Goal: Task Accomplishment & Management: Use online tool/utility

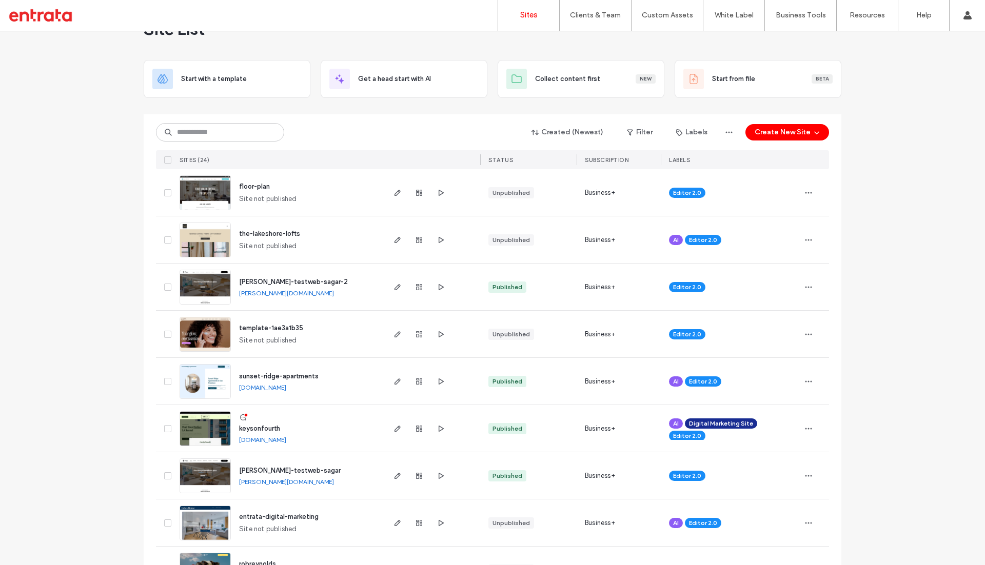
scroll to position [34, 0]
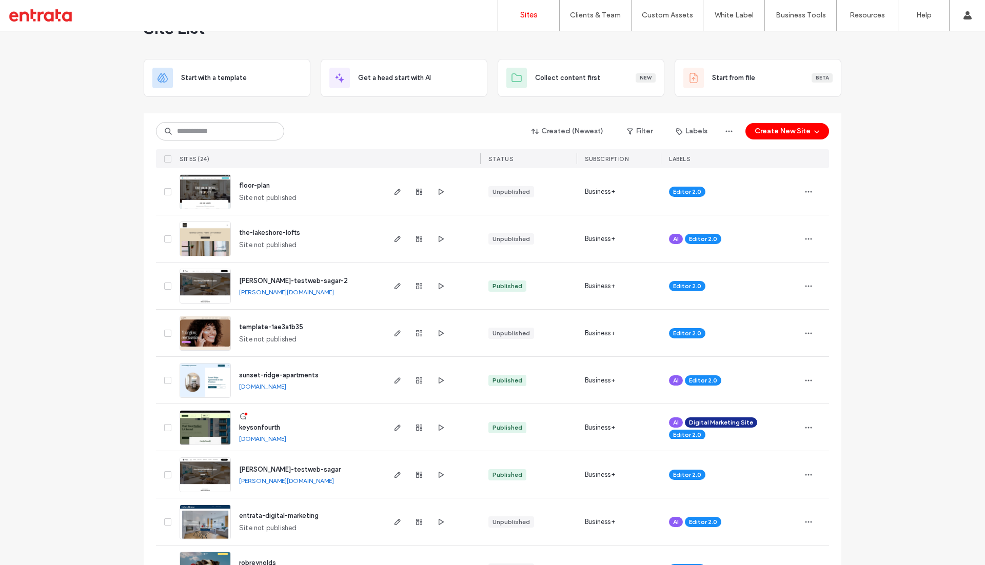
click at [264, 426] on span "keysonfourth" at bounding box center [259, 428] width 41 height 8
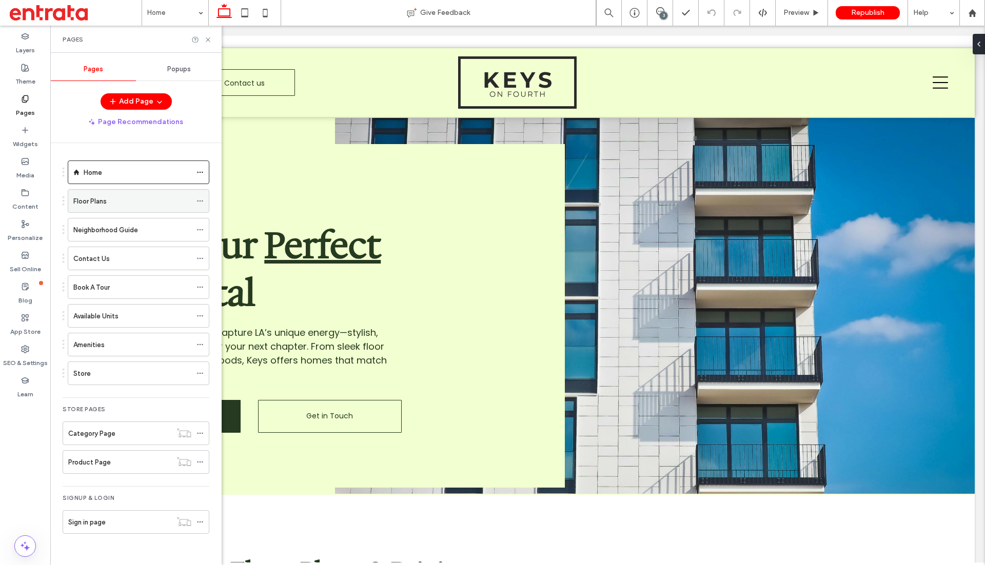
click at [137, 202] on div "Floor Plans" at bounding box center [132, 201] width 118 height 11
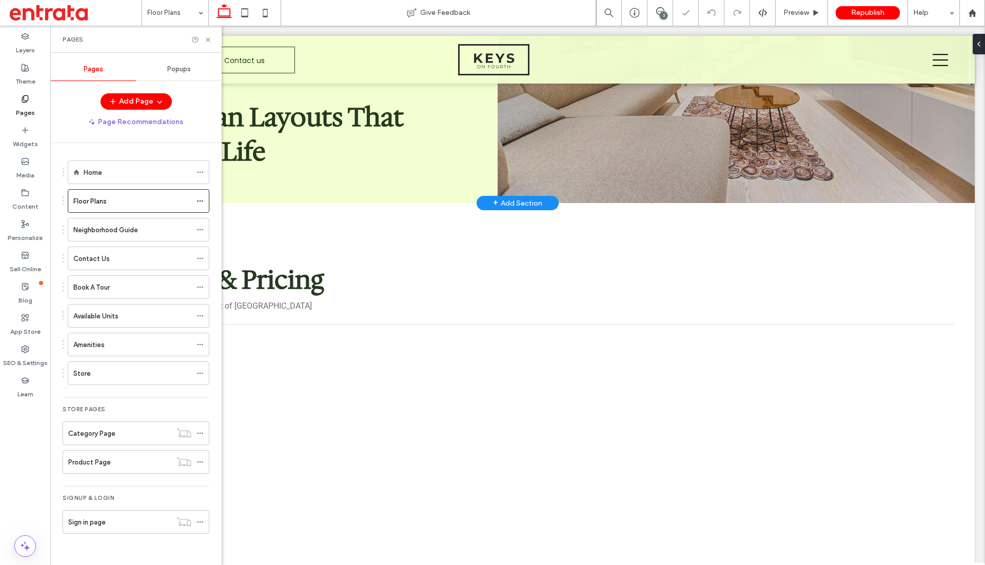
scroll to position [308, 0]
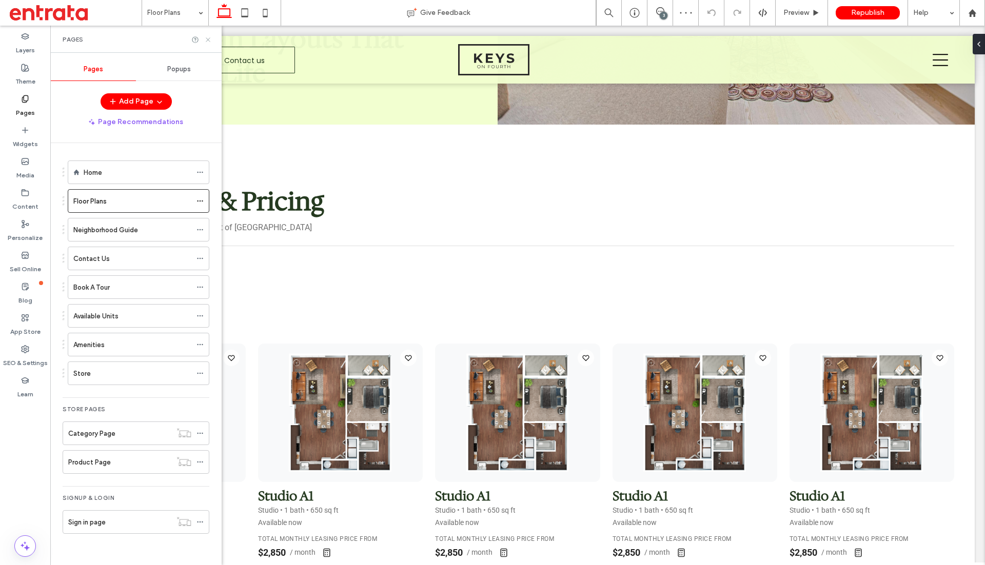
click at [209, 42] on icon at bounding box center [208, 40] width 8 height 8
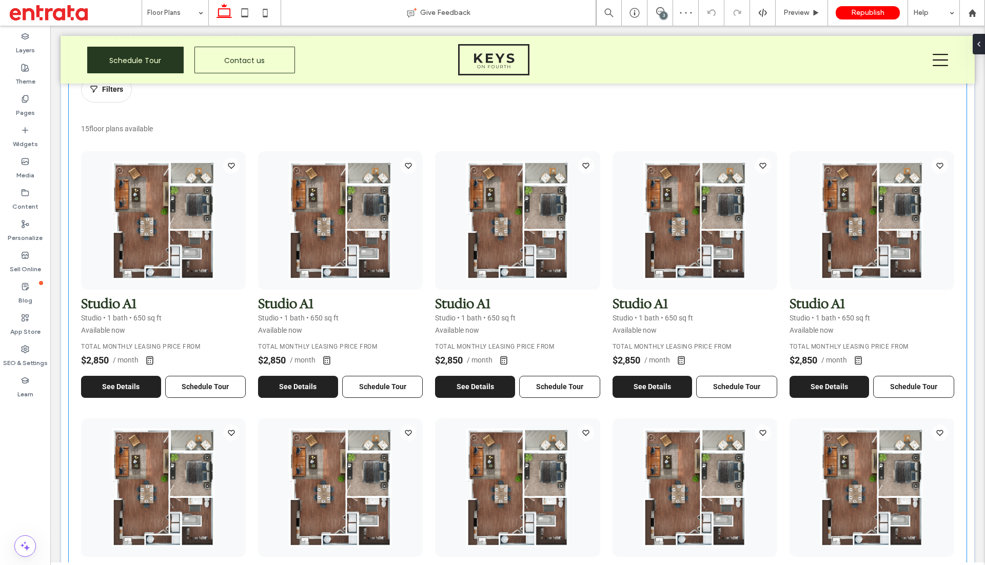
scroll to position [500, 0]
click at [274, 117] on div "Floor Plans & Pricing Discover your perfect home in the heart of [GEOGRAPHIC_DA…" at bounding box center [518, 454] width 898 height 955
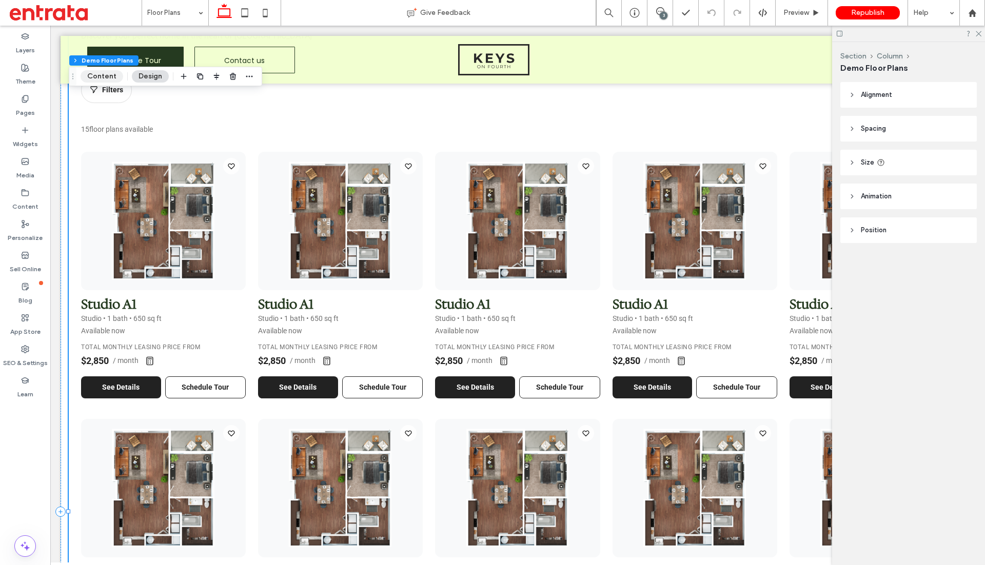
click at [108, 77] on button "Content" at bounding box center [102, 76] width 43 height 12
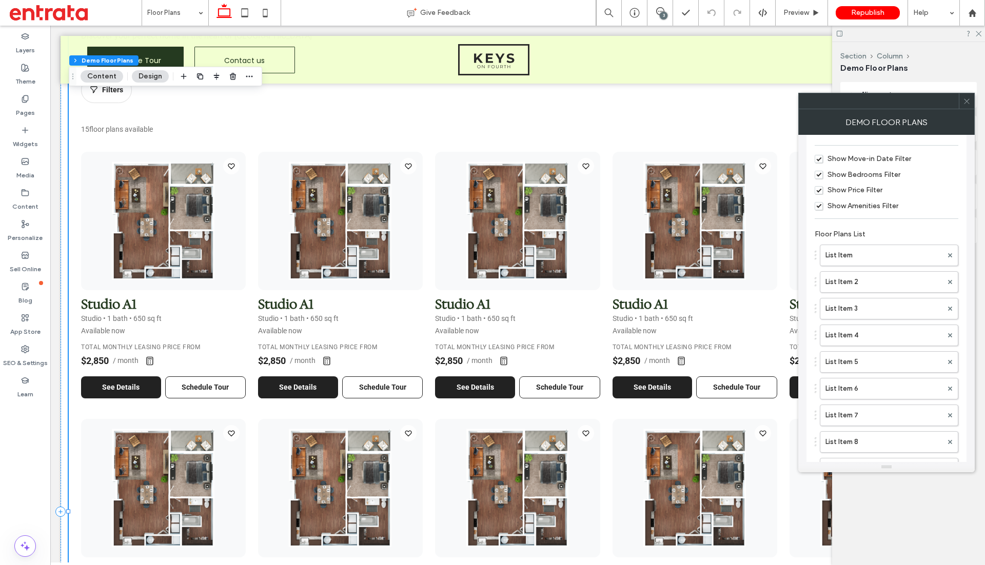
scroll to position [727, 0]
click at [851, 253] on label "List Item" at bounding box center [883, 247] width 117 height 21
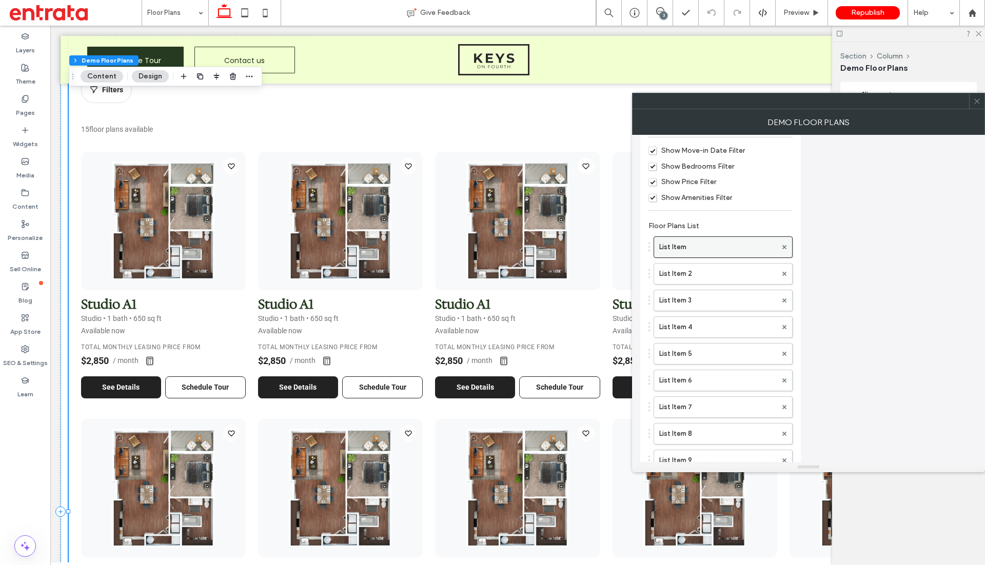
click at [742, 253] on label "List Item" at bounding box center [717, 247] width 117 height 21
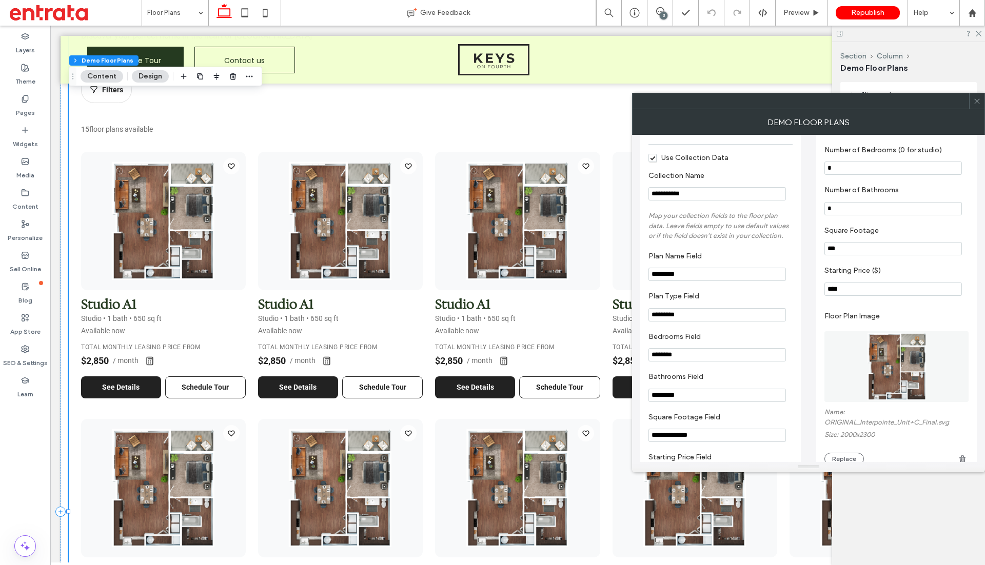
scroll to position [0, 0]
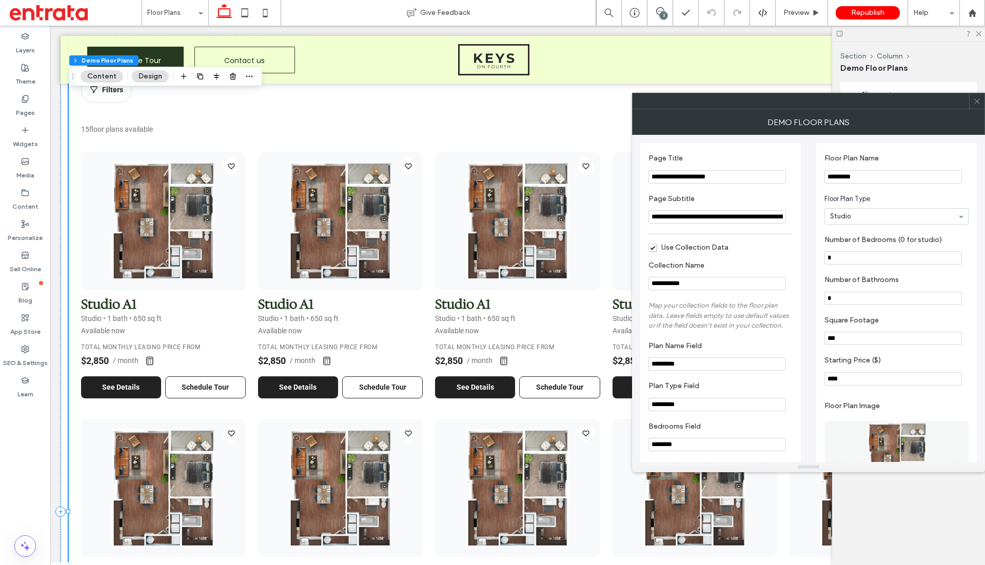
click at [863, 173] on input "*********" at bounding box center [892, 176] width 137 height 13
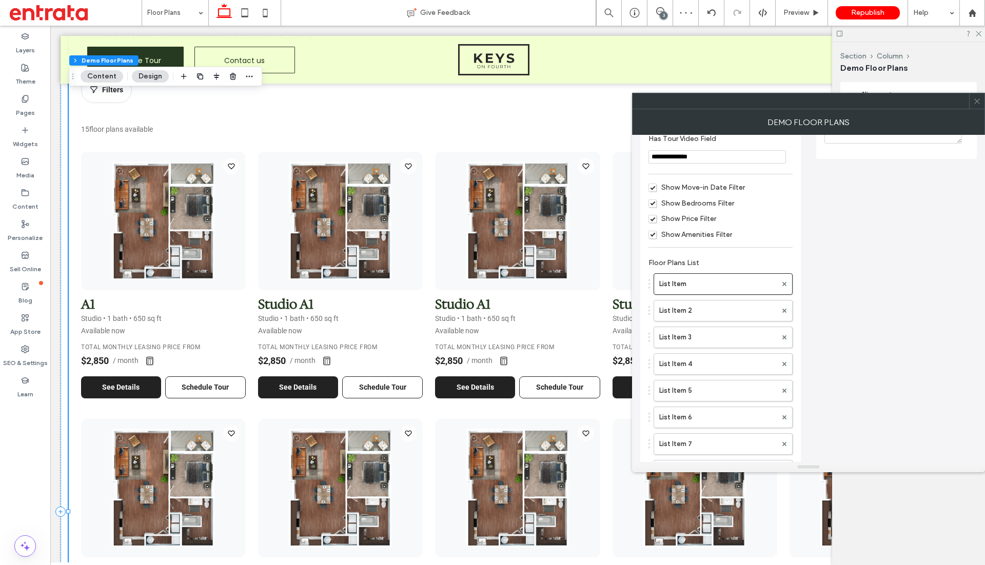
scroll to position [696, 0]
type input "**"
click at [719, 299] on label "List Item 2" at bounding box center [717, 304] width 117 height 21
click at [727, 303] on label "List Item 2" at bounding box center [717, 304] width 117 height 21
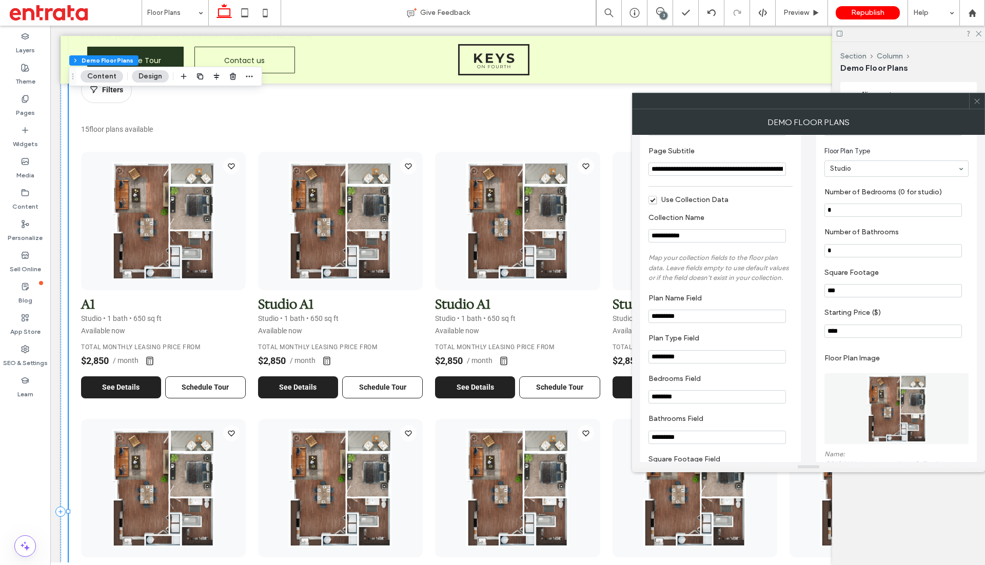
scroll to position [0, 0]
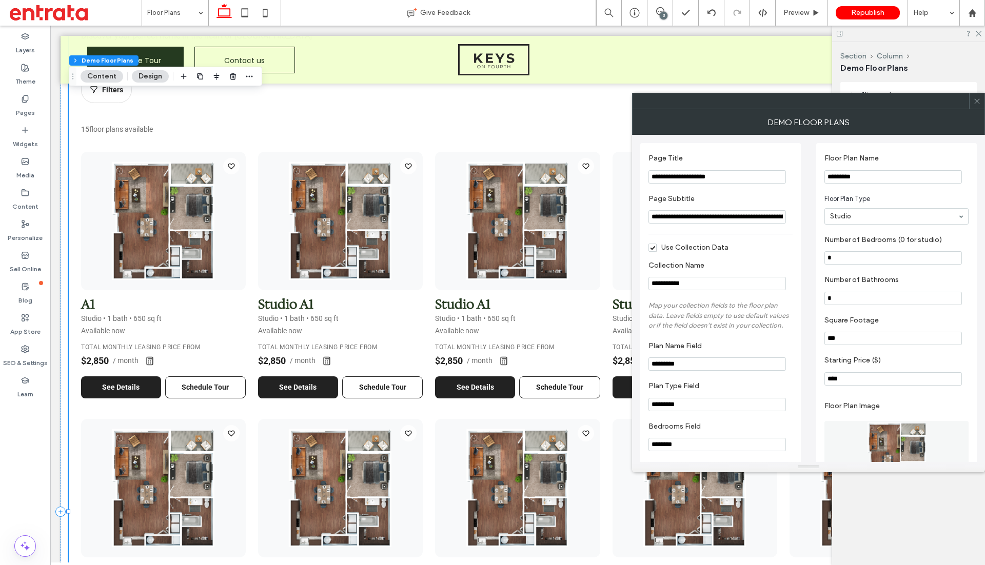
click at [858, 172] on input "*********" at bounding box center [892, 176] width 137 height 13
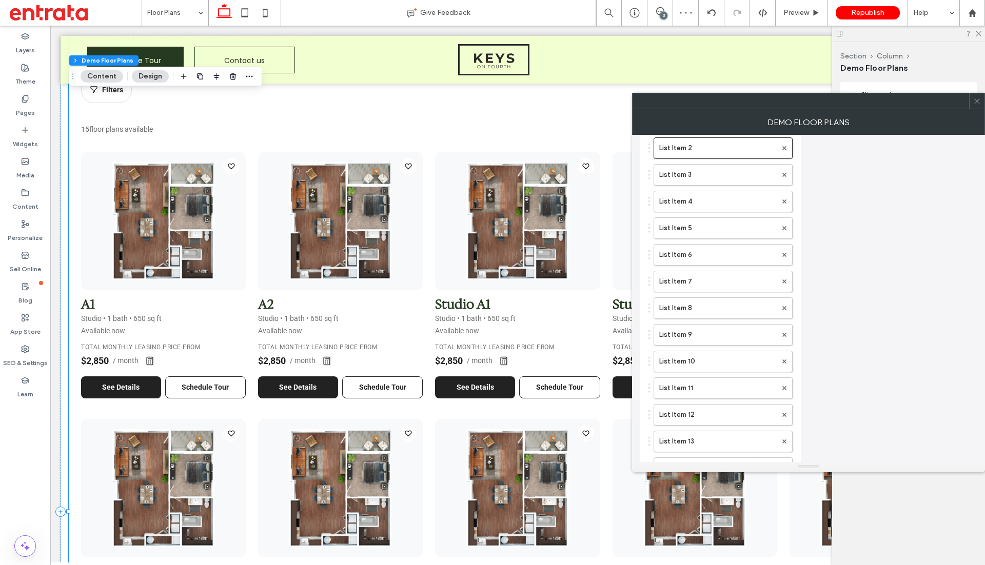
scroll to position [811, 0]
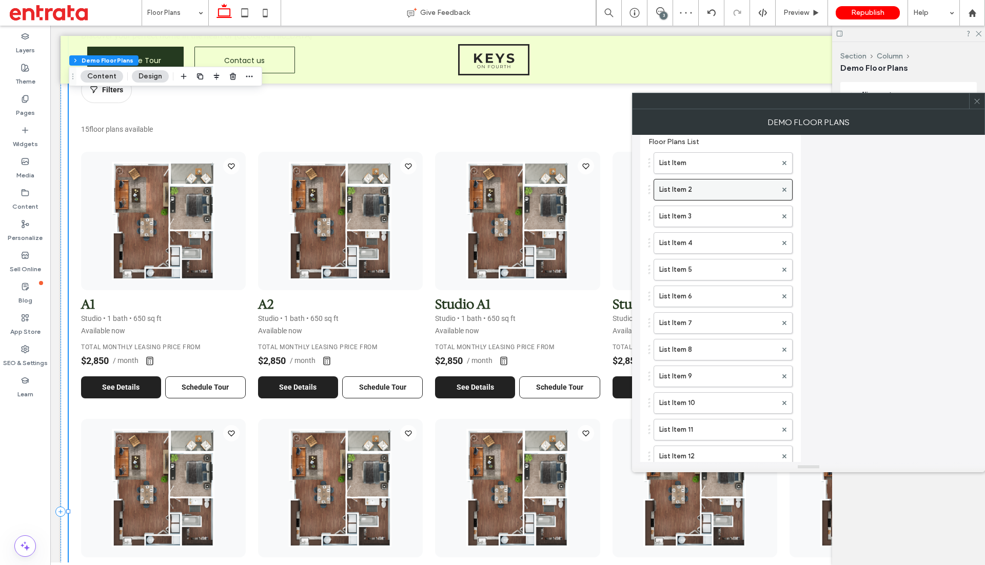
type input "**"
click at [704, 190] on label "List Item 2" at bounding box center [717, 190] width 117 height 21
click at [704, 208] on div "List Item List Item 2 List Item 3 List Item 4 List Item 5 List Item 6 List Item…" at bounding box center [720, 347] width 144 height 400
click at [704, 222] on label "List Item 3" at bounding box center [717, 216] width 117 height 21
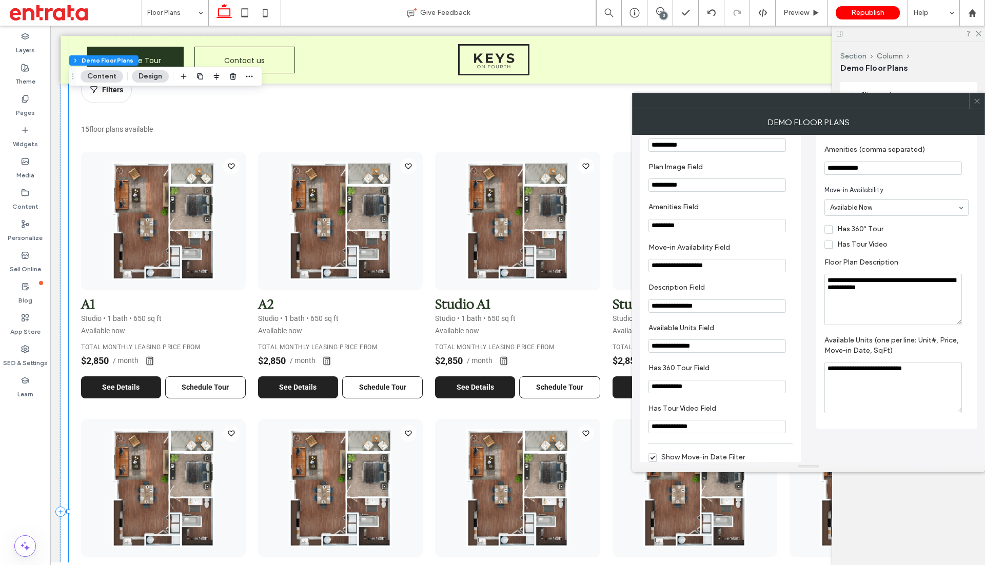
scroll to position [0, 0]
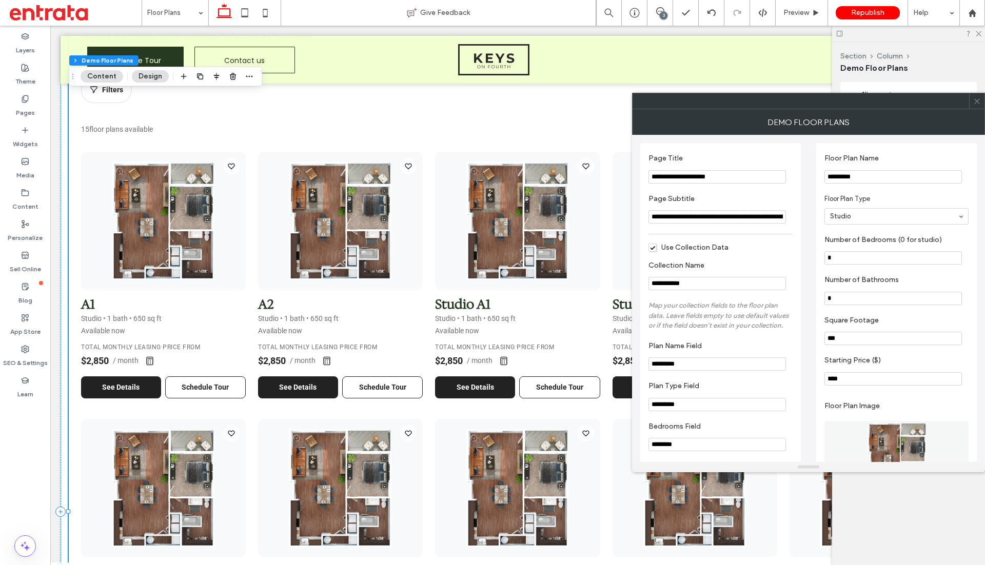
click at [876, 173] on input "*********" at bounding box center [892, 176] width 137 height 13
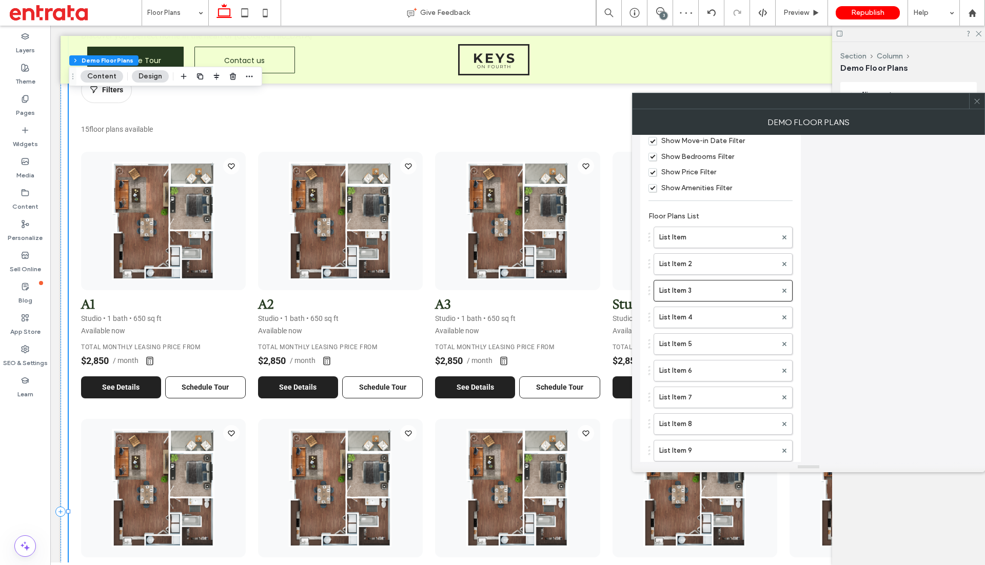
scroll to position [737, 0]
type input "**"
click at [733, 326] on label "List Item 4" at bounding box center [717, 317] width 117 height 21
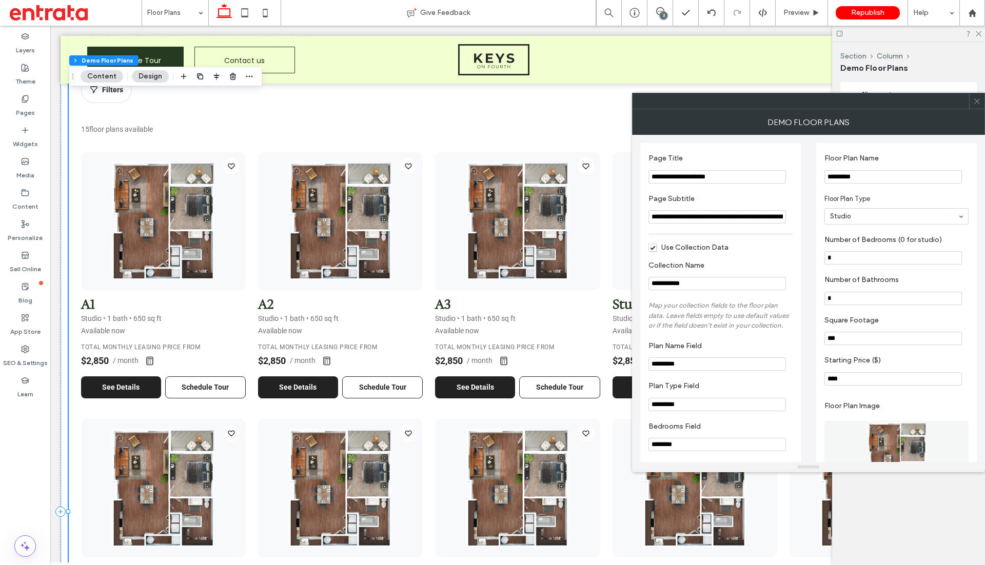
click at [872, 173] on input "*********" at bounding box center [892, 176] width 137 height 13
click at [872, 173] on input "**********" at bounding box center [892, 176] width 137 height 13
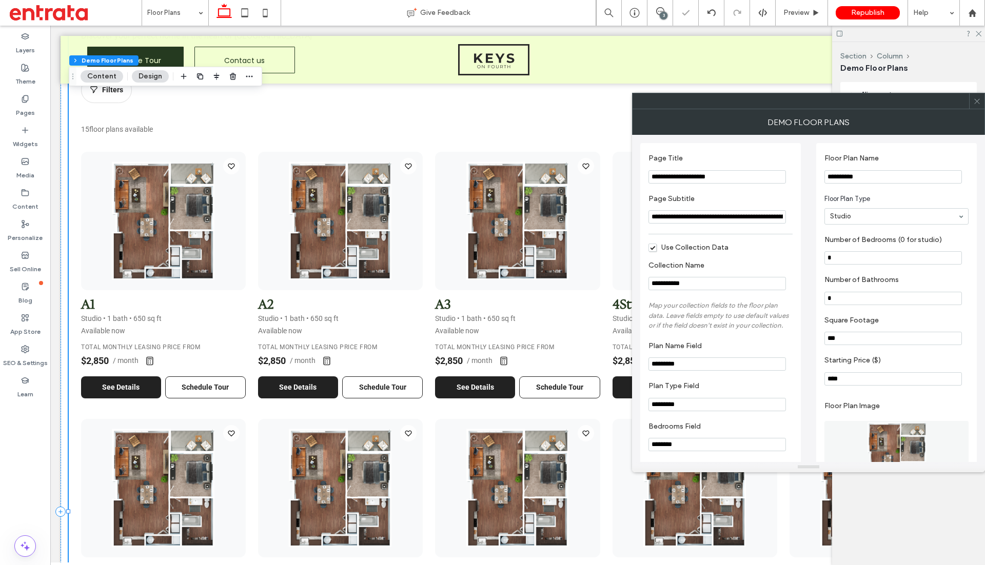
click at [872, 173] on input "**********" at bounding box center [892, 176] width 137 height 13
type input "**"
click at [979, 98] on icon at bounding box center [977, 101] width 8 height 8
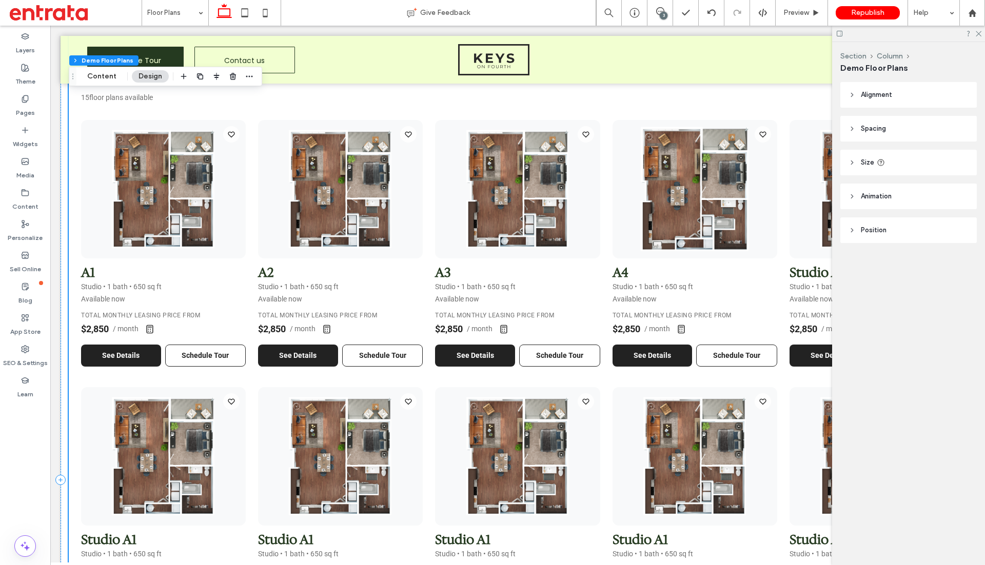
scroll to position [532, 0]
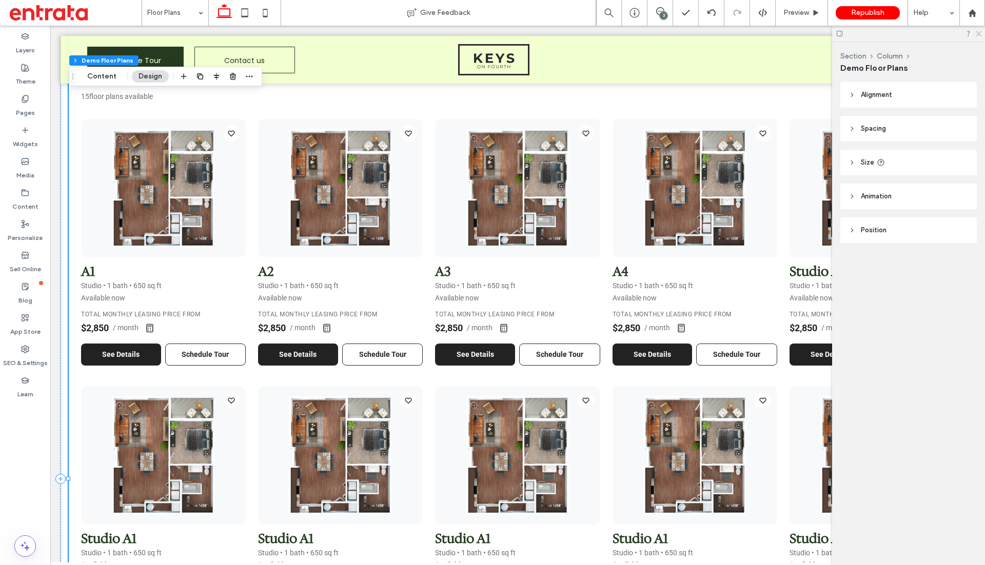
click at [981, 33] on icon at bounding box center [977, 33] width 7 height 7
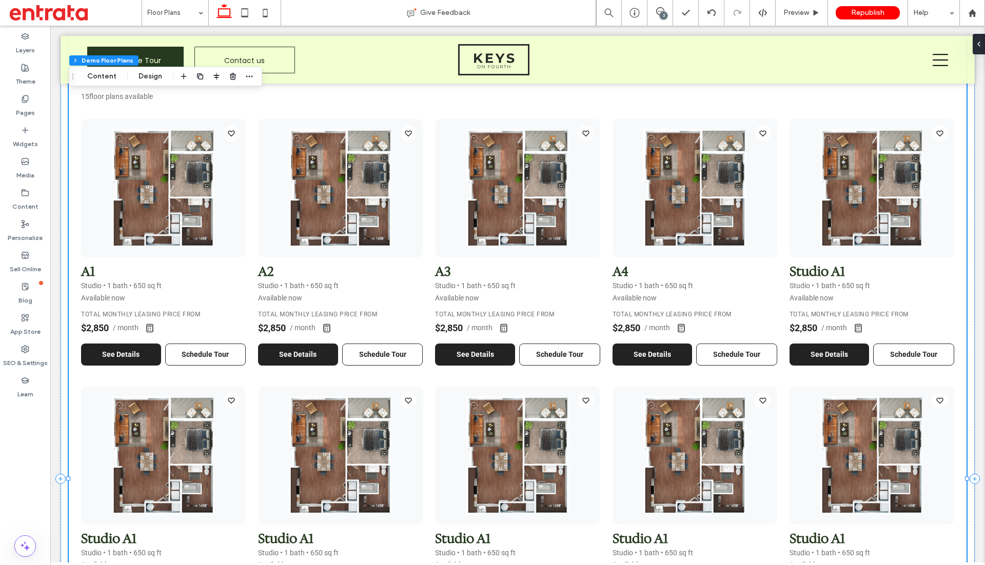
click at [785, 145] on div "A1 Studio • 1 bath • 650 sq ft Available now Total Monthly Leasing Price From $…" at bounding box center [517, 509] width 873 height 781
click at [494, 113] on div "Floor Plans & Pricing Discover your perfect home in the heart of [GEOGRAPHIC_DA…" at bounding box center [518, 422] width 898 height 955
click at [105, 71] on button "Content" at bounding box center [102, 76] width 43 height 12
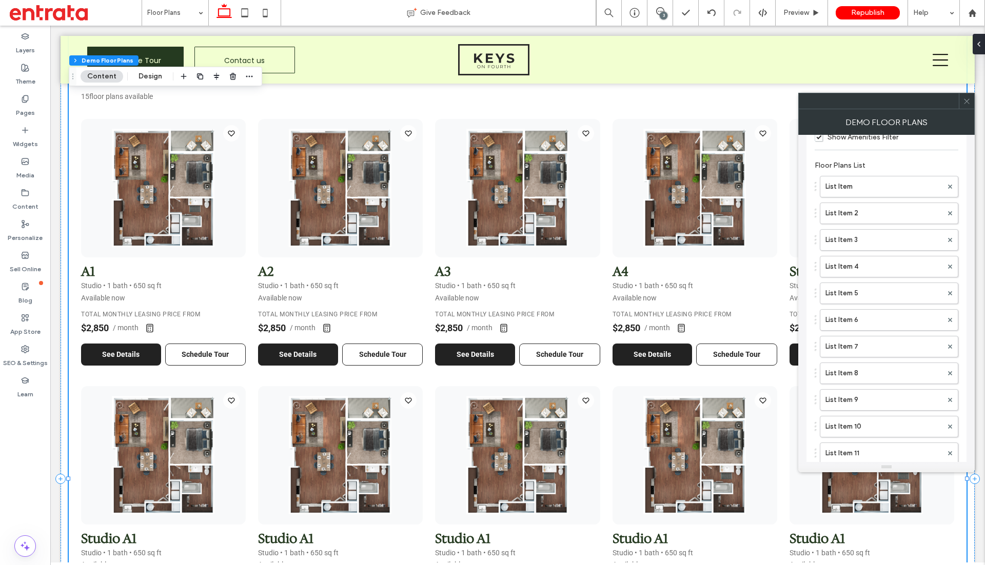
scroll to position [790, 0]
click at [950, 291] on icon at bounding box center [950, 291] width 4 height 4
click at [950, 292] on use at bounding box center [950, 290] width 4 height 4
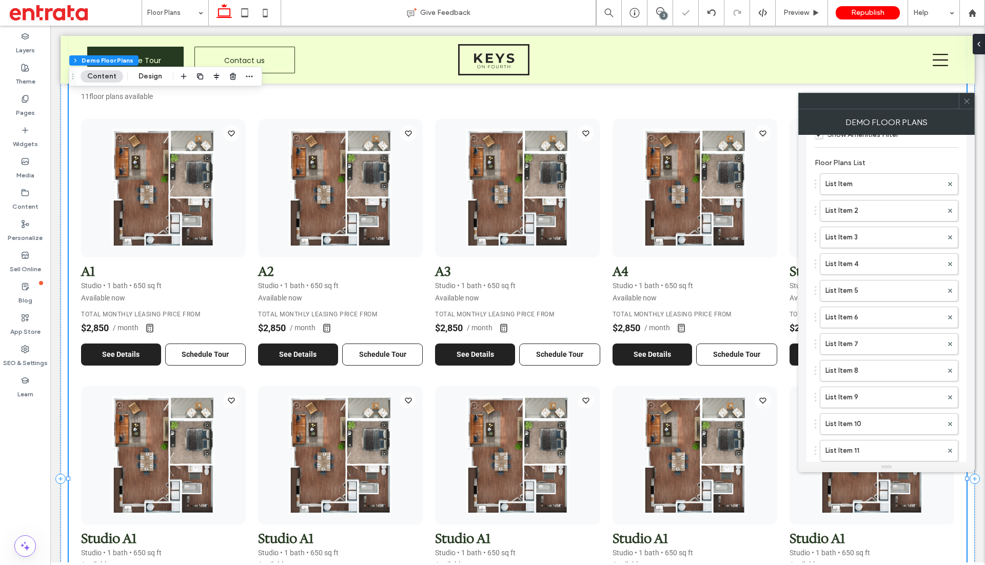
click at [950, 292] on use at bounding box center [950, 290] width 4 height 4
click at [950, 294] on div "List Item List Item 2 List Item 3 List Item 4 List Item 5 List Item 6 List Item…" at bounding box center [886, 304] width 144 height 240
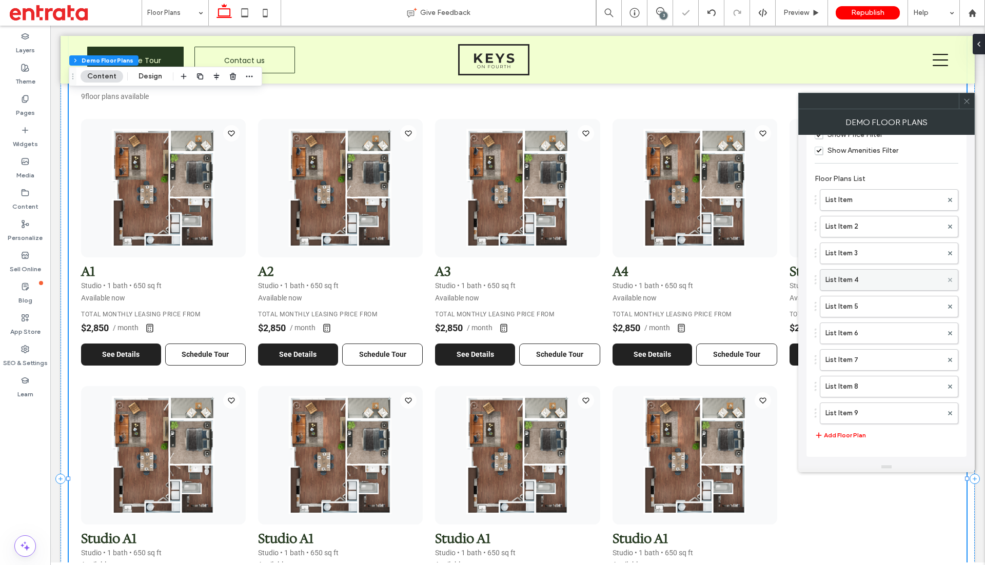
click at [951, 287] on span at bounding box center [950, 279] width 4 height 15
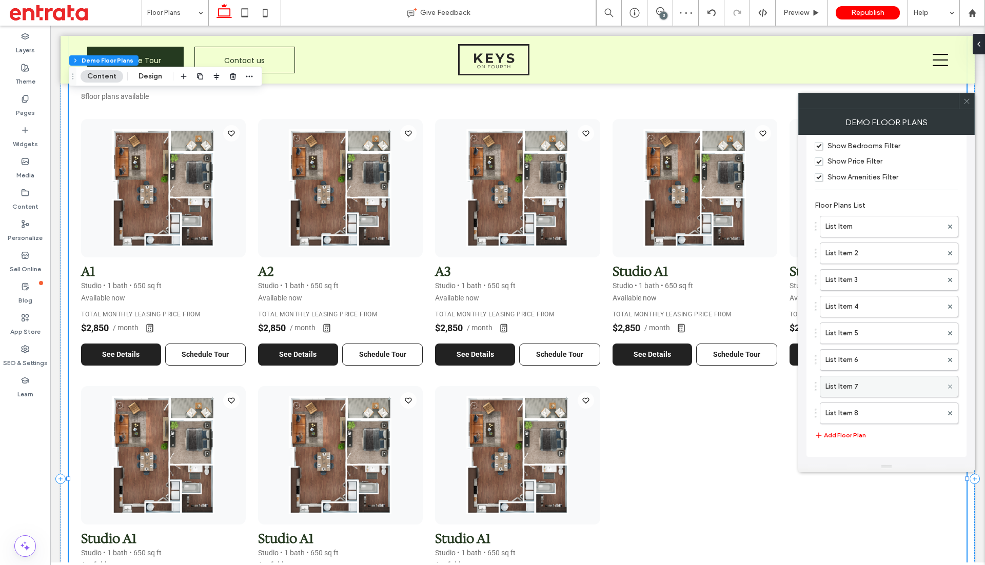
click at [951, 387] on icon at bounding box center [950, 387] width 4 height 4
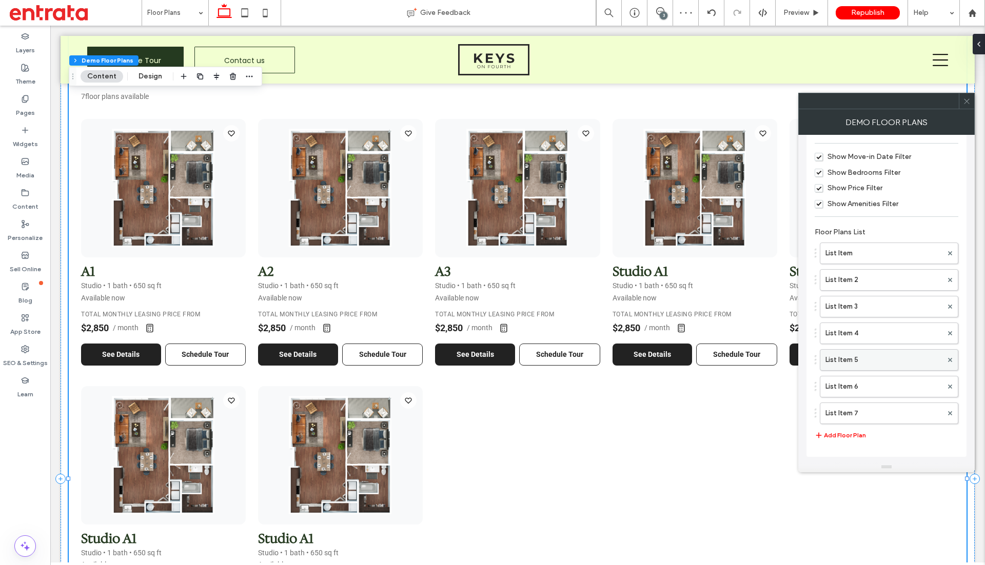
click at [952, 364] on div at bounding box center [949, 359] width 15 height 15
click at [953, 417] on div at bounding box center [949, 413] width 15 height 15
click at [951, 413] on icon at bounding box center [950, 413] width 4 height 4
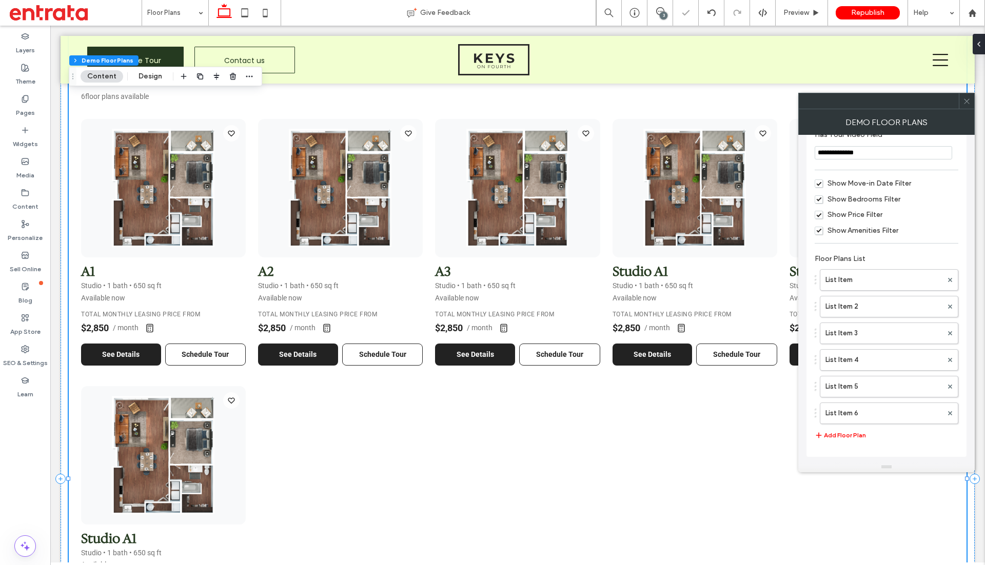
click at [951, 413] on icon at bounding box center [950, 413] width 4 height 4
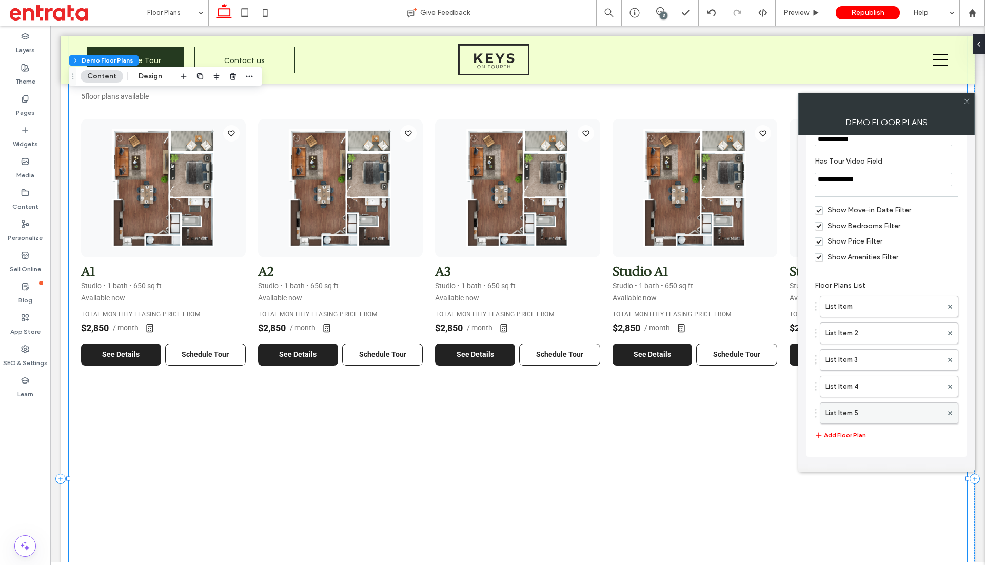
click at [952, 413] on div at bounding box center [949, 413] width 15 height 15
click at [951, 413] on icon at bounding box center [950, 413] width 4 height 4
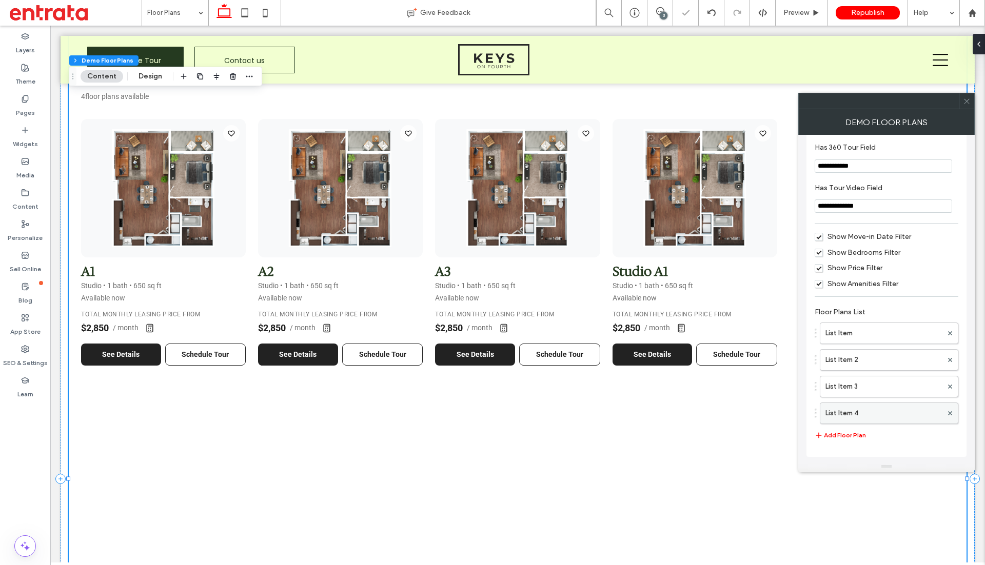
click at [883, 419] on label "List Item 4" at bounding box center [883, 413] width 117 height 21
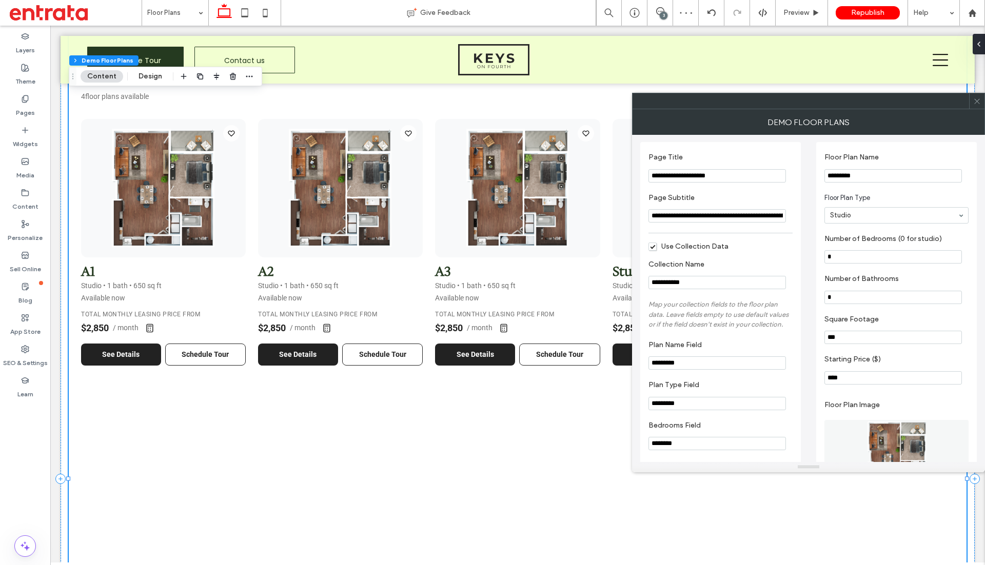
scroll to position [0, 0]
click at [980, 101] on icon at bounding box center [977, 101] width 8 height 8
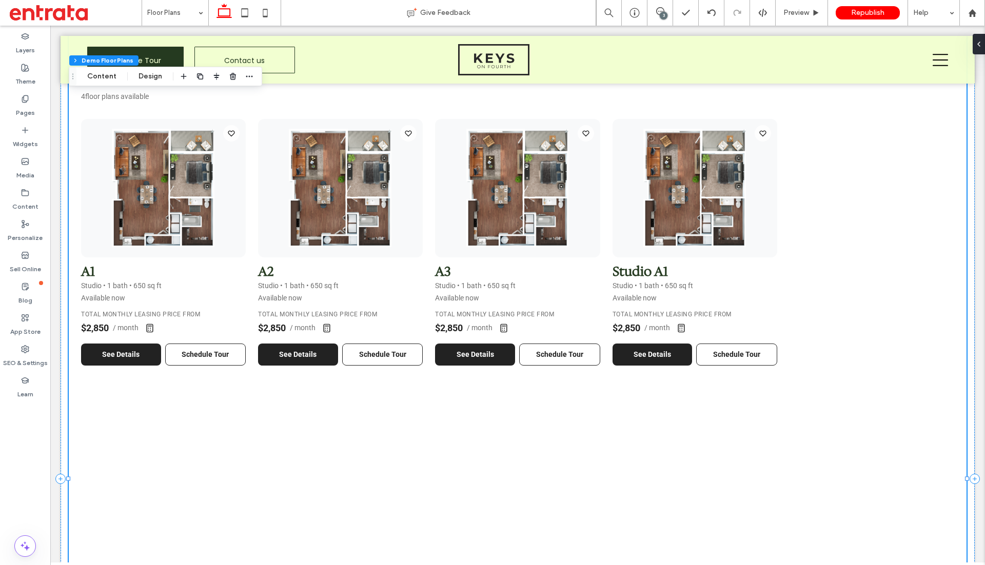
click at [403, 457] on div "Floor Plans & Pricing Discover your perfect home in the heart of Los Angeles Fi…" at bounding box center [518, 479] width 898 height 1068
